Goal: Information Seeking & Learning: Find specific fact

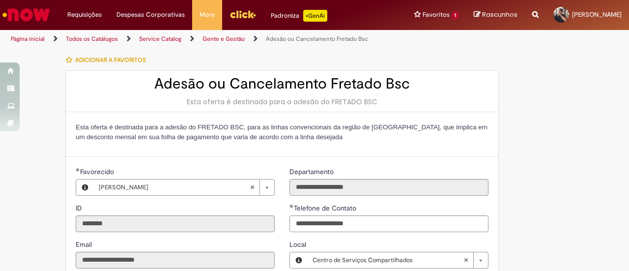
select select "******"
select select "**"
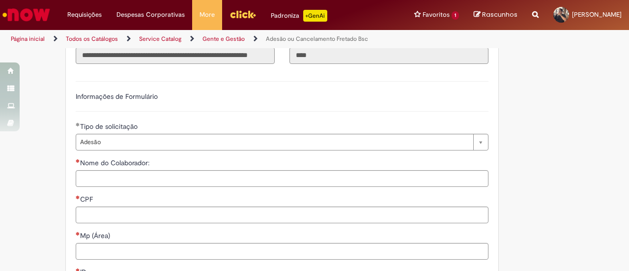
scroll to position [147, 0]
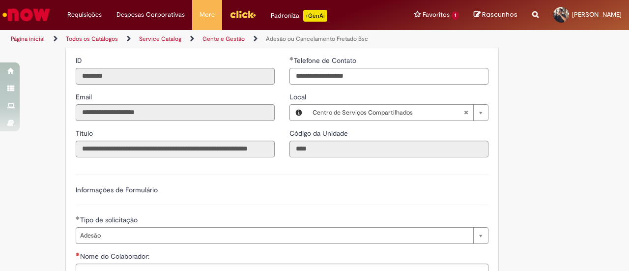
click at [233, 38] on link "Gente e Gestão" at bounding box center [224, 39] width 42 height 8
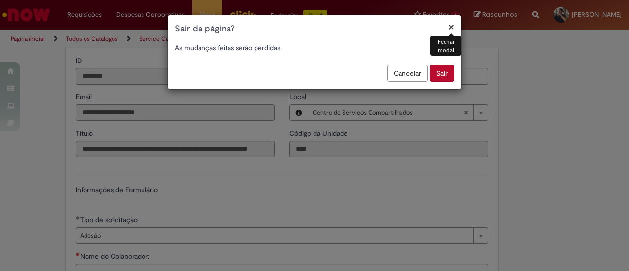
click at [445, 71] on button "Sair" at bounding box center [442, 73] width 24 height 17
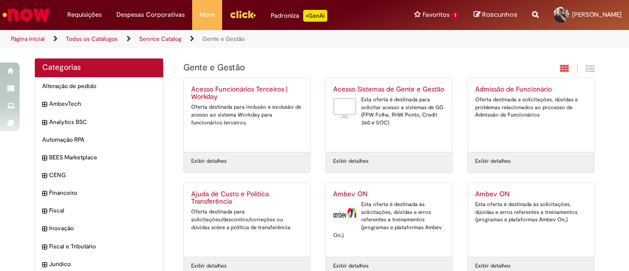
click at [536, 13] on icon "Search from all sources" at bounding box center [535, 9] width 6 height 18
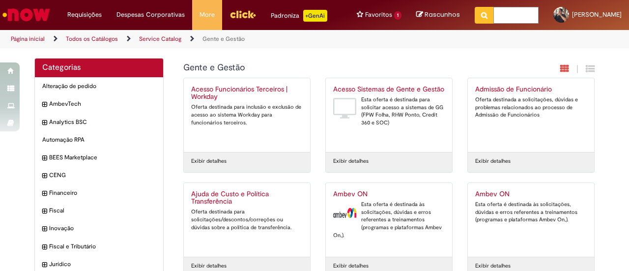
click at [515, 21] on input "text" at bounding box center [516, 15] width 45 height 17
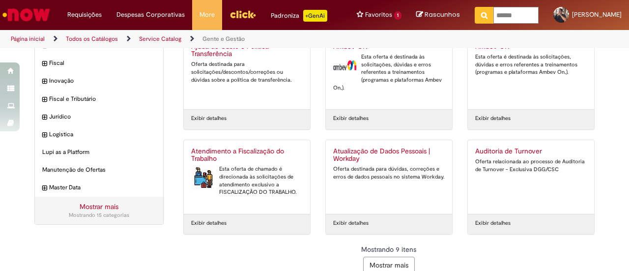
type input "*******"
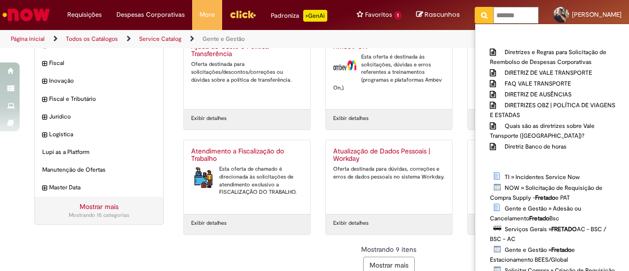
click button "Pesquisar" at bounding box center [484, 15] width 19 height 17
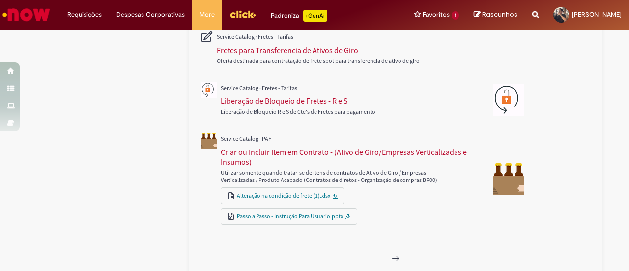
scroll to position [535, 0]
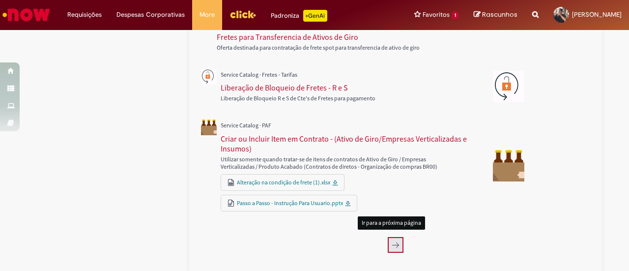
click at [394, 244] on icon "Próxima página, 2" at bounding box center [396, 245] width 8 height 8
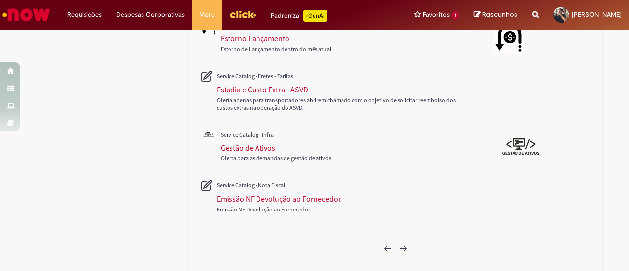
scroll to position [634, 0]
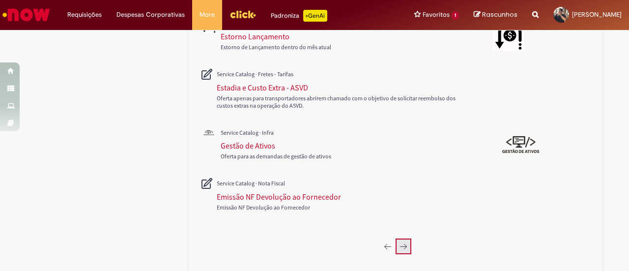
click at [400, 242] on icon "Próxima página, 3" at bounding box center [404, 246] width 8 height 8
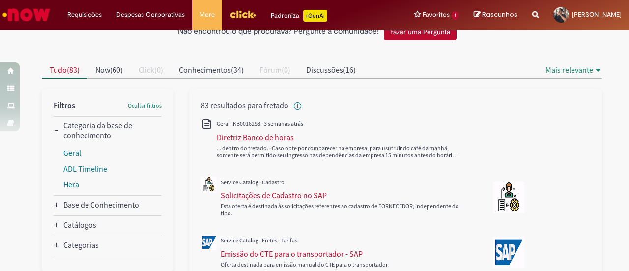
scroll to position [553, 0]
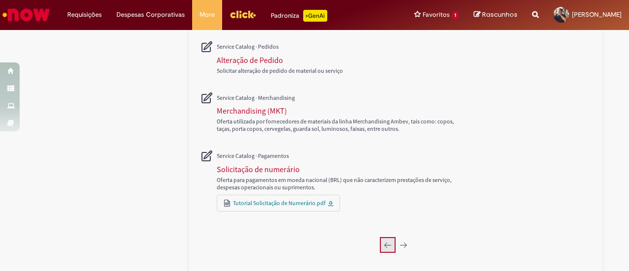
click at [386, 241] on icon "Página anterior, 2" at bounding box center [388, 245] width 8 height 8
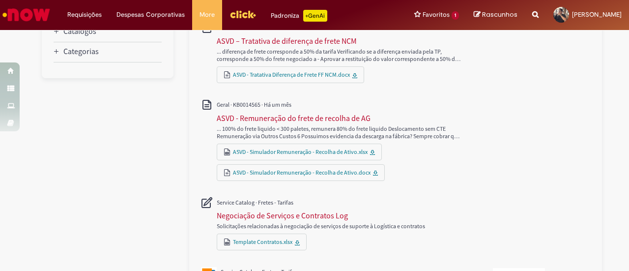
scroll to position [12, 0]
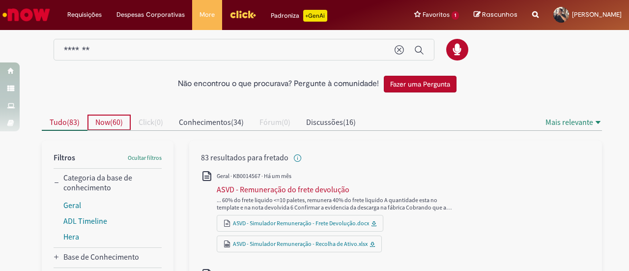
click at [103, 117] on span "Now" at bounding box center [102, 122] width 15 height 10
